Goal: Find contact information: Find contact information

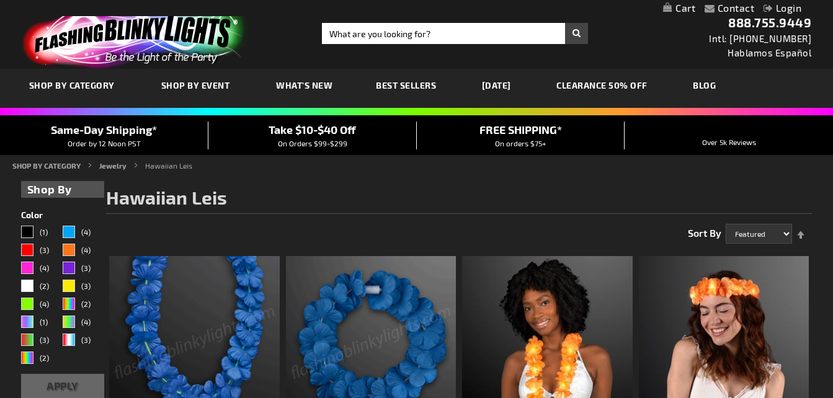
click at [220, 256] on img at bounding box center [194, 341] width 171 height 171
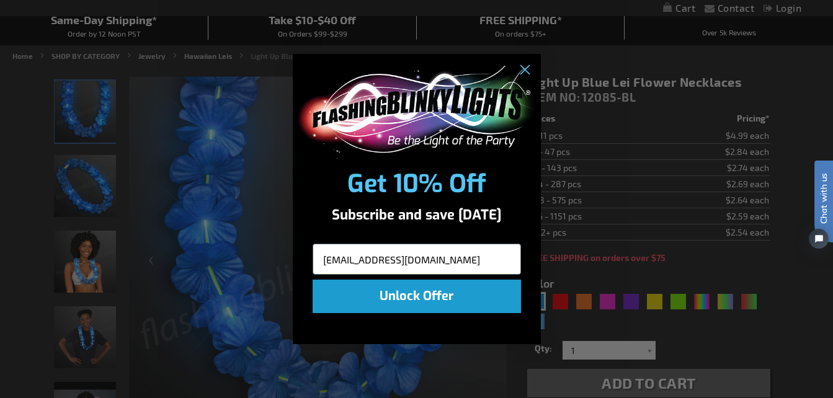
type input "[EMAIL_ADDRESS][DOMAIN_NAME]"
click at [320, 303] on button "Unlock Offer" at bounding box center [417, 296] width 208 height 33
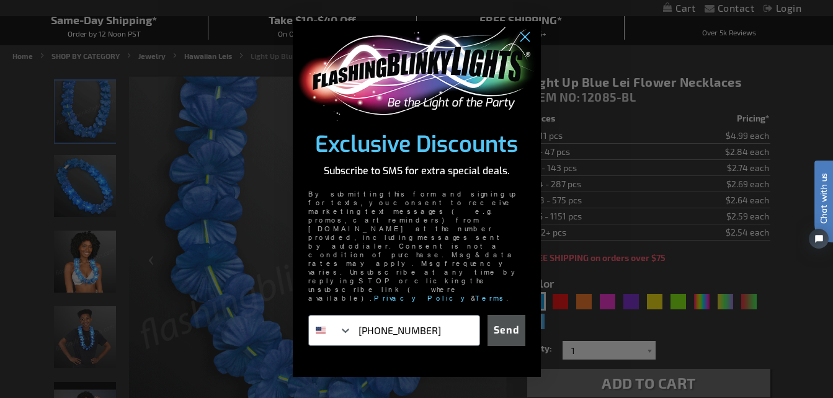
type input "[PHONE_NUMBER]"
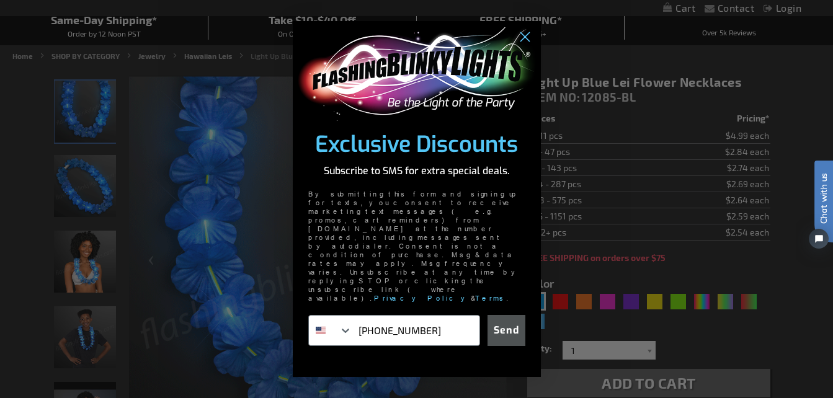
click at [521, 315] on button "Send" at bounding box center [506, 330] width 38 height 31
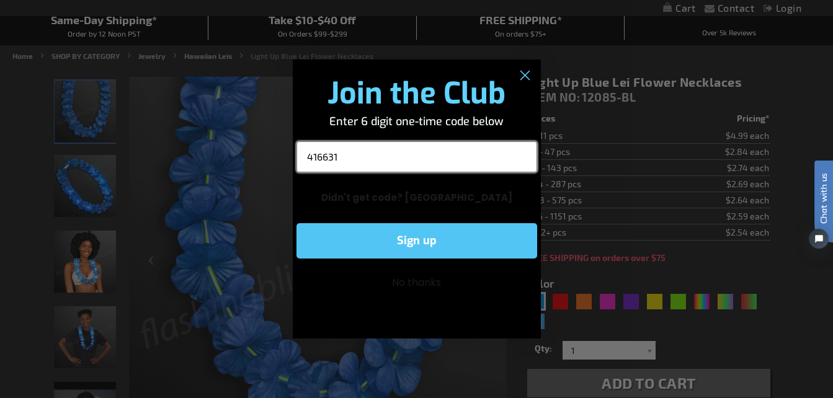
type input "416631"
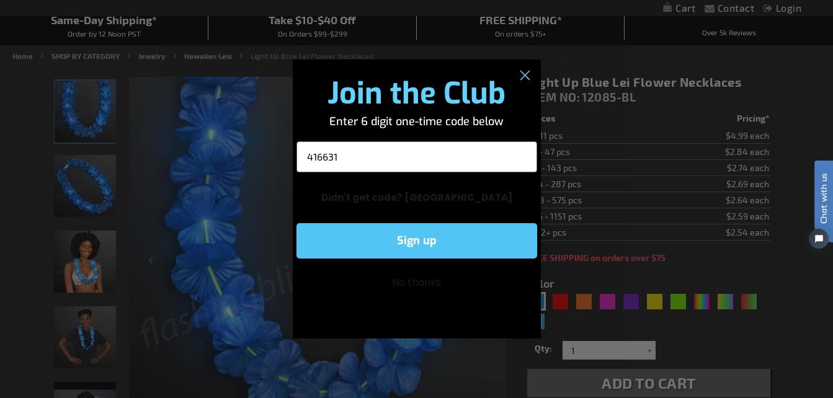
click at [411, 238] on button "Sign up" at bounding box center [416, 240] width 241 height 35
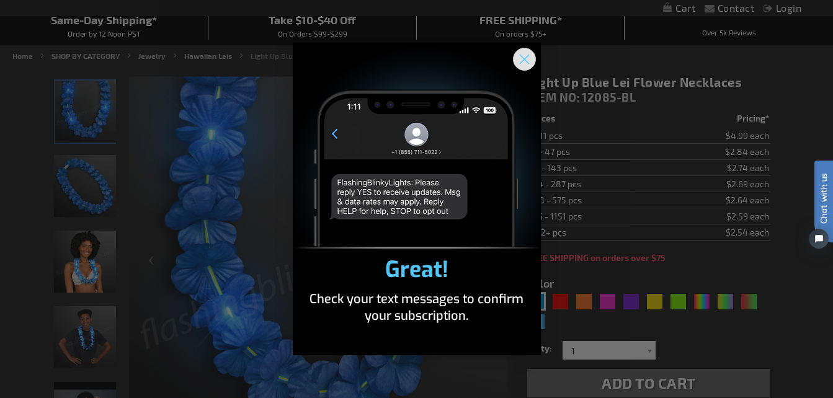
click at [521, 52] on circle "Close dialog" at bounding box center [524, 59] width 20 height 20
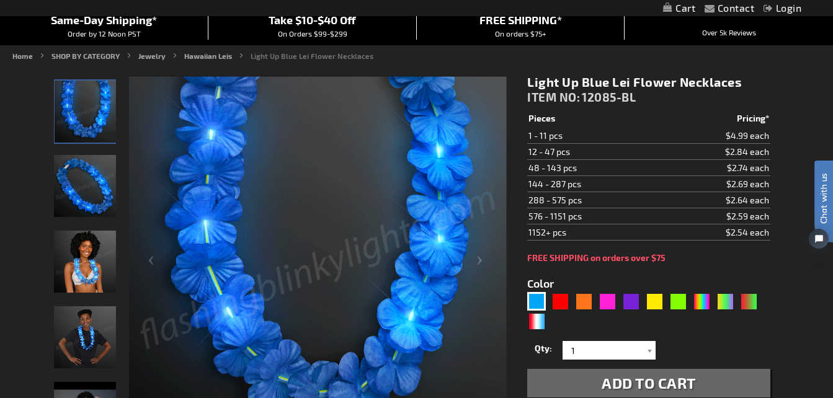
click at [734, 10] on link "Contact" at bounding box center [736, 8] width 37 height 12
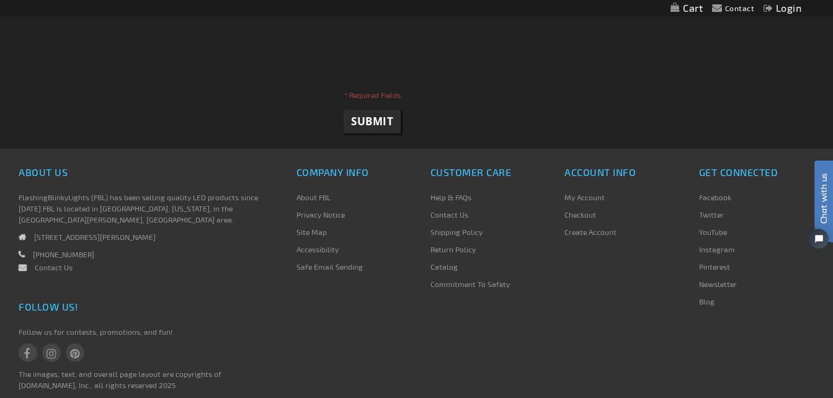
scroll to position [508, 0]
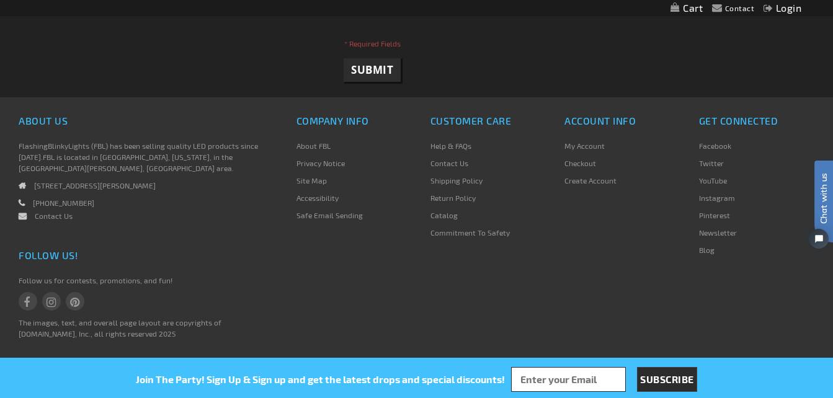
click at [53, 214] on link "Contact Us" at bounding box center [54, 215] width 38 height 9
